Goal: Task Accomplishment & Management: Use online tool/utility

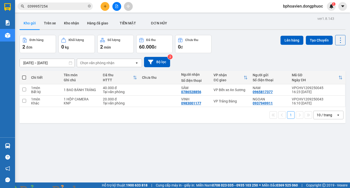
drag, startPoint x: 25, startPoint y: 77, endPoint x: 121, endPoint y: 85, distance: 97.1
click at [25, 77] on span at bounding box center [24, 77] width 4 height 4
click at [24, 75] on input "checkbox" at bounding box center [24, 75] width 0 height 0
checkbox input "true"
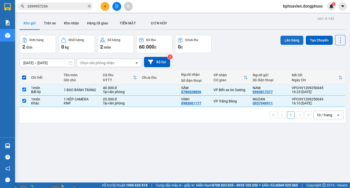
click at [288, 40] on button "Lên hàng" at bounding box center [292, 40] width 23 height 9
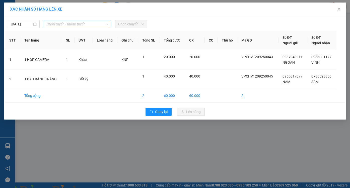
click at [88, 24] on span "Chọn tuyến - nhóm tuyến" at bounding box center [78, 24] width 62 height 8
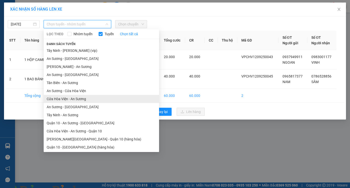
click at [84, 99] on li "Cửa Hòa Viện - An Sương" at bounding box center [101, 99] width 115 height 8
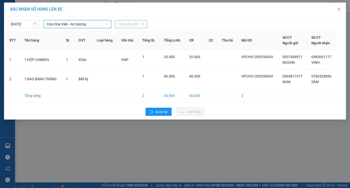
click at [133, 24] on span "Chọn chuyến" at bounding box center [131, 24] width 26 height 8
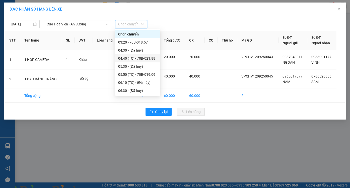
click at [140, 58] on div "04:40 (TC) - 70B-021.88" at bounding box center [137, 58] width 39 height 6
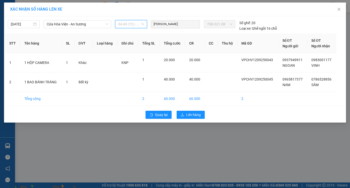
click at [133, 23] on span "04:40 (TC) - 70B-021.88" at bounding box center [131, 24] width 26 height 8
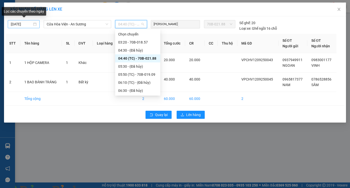
click at [30, 23] on body "Kết quả tìm kiếm ( 2 ) Bộ lọc Mã ĐH Trạng thái Món hàng Tổng cước Chưa cước Nhã…" at bounding box center [175, 94] width 350 height 188
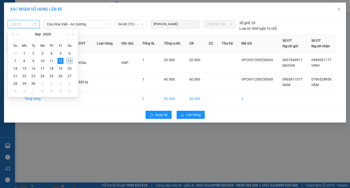
click at [70, 62] on div "13" at bounding box center [70, 61] width 6 height 6
type input "[DATE]"
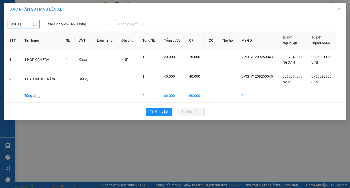
click at [132, 24] on span "Chọn chuyến" at bounding box center [131, 24] width 26 height 8
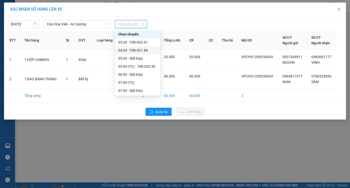
click at [136, 50] on div "04:30 - 70B-021.88" at bounding box center [137, 50] width 39 height 6
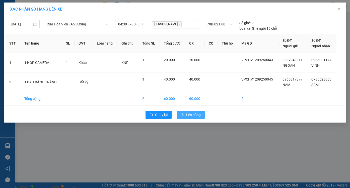
click at [192, 115] on span "Lên hàng" at bounding box center [193, 115] width 15 height 6
